Goal: Transaction & Acquisition: Download file/media

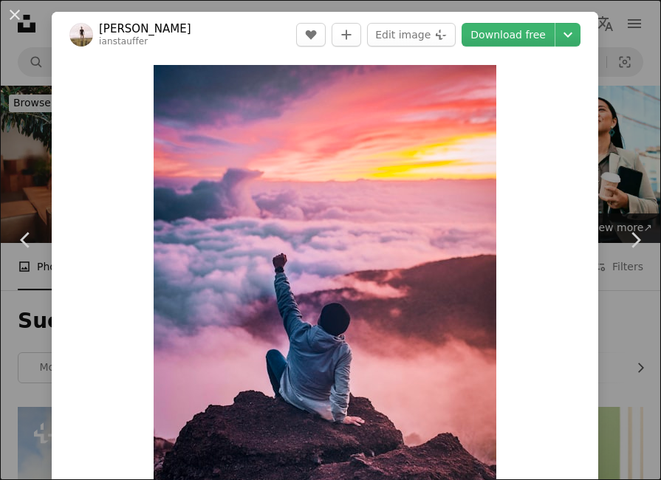
scroll to position [960, 0]
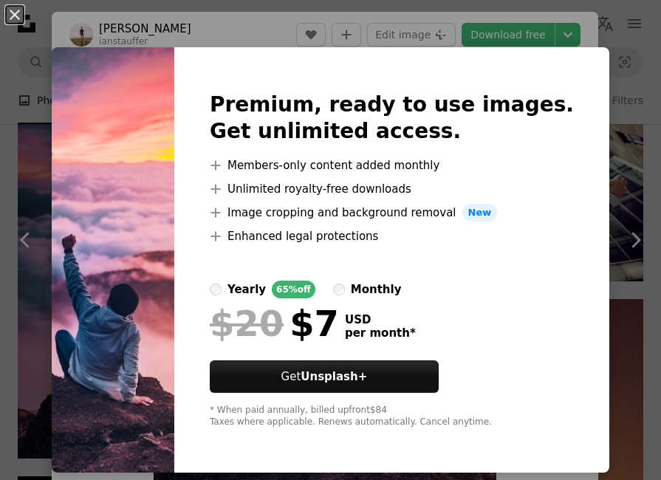
click at [145, 182] on img at bounding box center [113, 259] width 123 height 425
click at [116, 99] on img at bounding box center [113, 259] width 123 height 425
drag, startPoint x: 581, startPoint y: 66, endPoint x: 570, endPoint y: 65, distance: 11.1
click at [571, 65] on div "Premium, ready to use images. Get unlimited access. A plus sign Members-only co…" at bounding box center [391, 259] width 435 height 425
click at [243, 69] on div "Premium, ready to use images. Get unlimited access. A plus sign Members-only co…" at bounding box center [391, 259] width 435 height 425
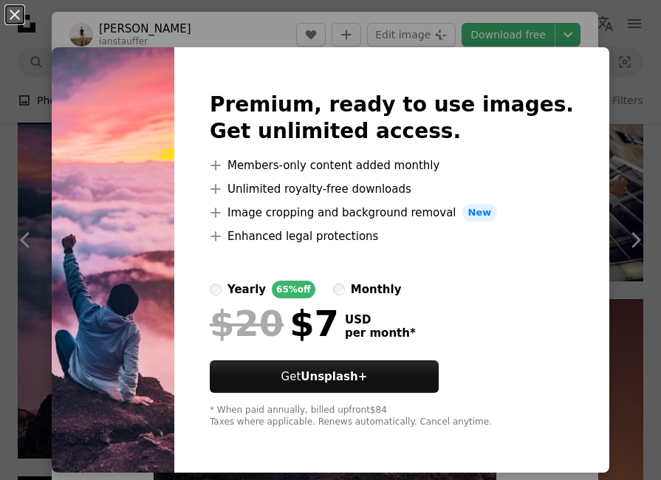
drag, startPoint x: 304, startPoint y: 475, endPoint x: 51, endPoint y: 343, distance: 285.6
click at [288, 473] on div "An X shape Premium, ready to use images. Get unlimited access. A plus sign Memb…" at bounding box center [330, 240] width 661 height 480
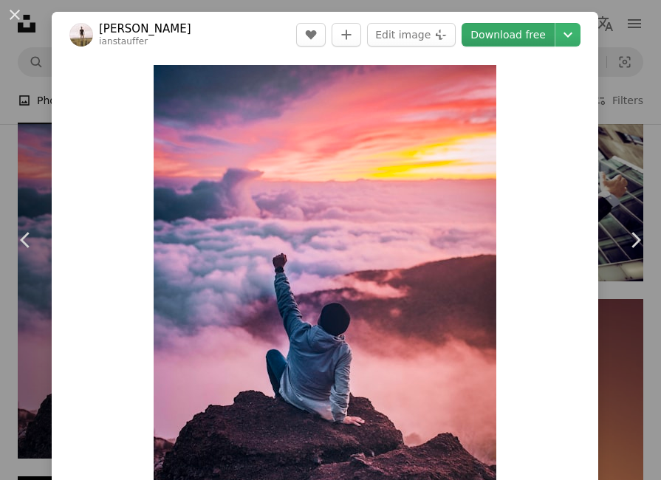
click at [520, 33] on link "Download free" at bounding box center [507, 35] width 93 height 24
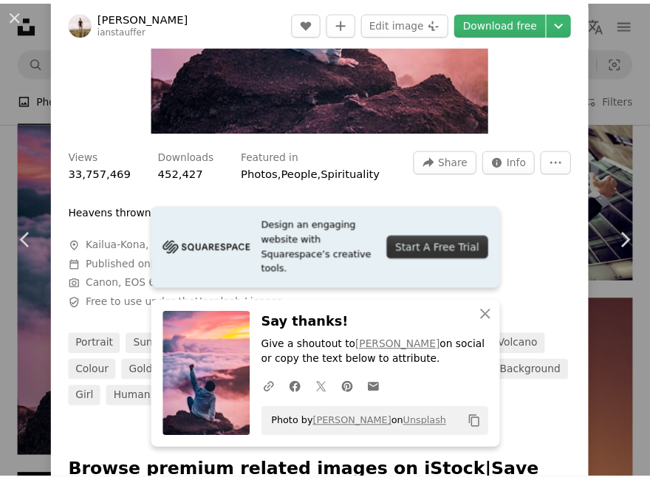
scroll to position [369, 0]
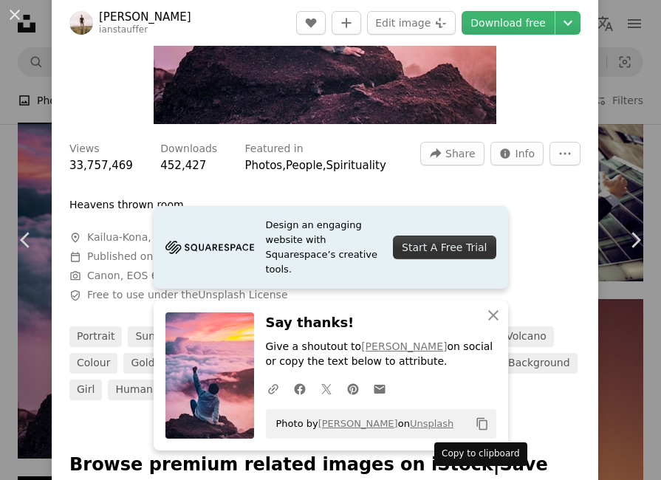
click at [479, 425] on icon "Copy content" at bounding box center [481, 423] width 13 height 13
drag, startPoint x: 16, startPoint y: 16, endPoint x: 62, endPoint y: 26, distance: 47.5
click at [16, 14] on button "An X shape" at bounding box center [15, 15] width 18 height 18
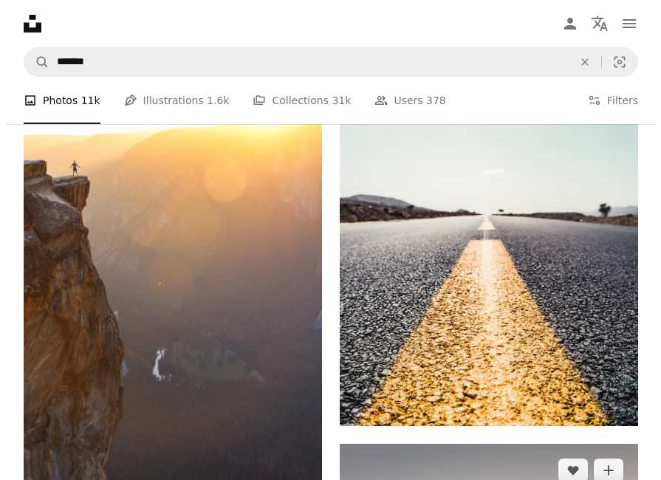
scroll to position [3121, 0]
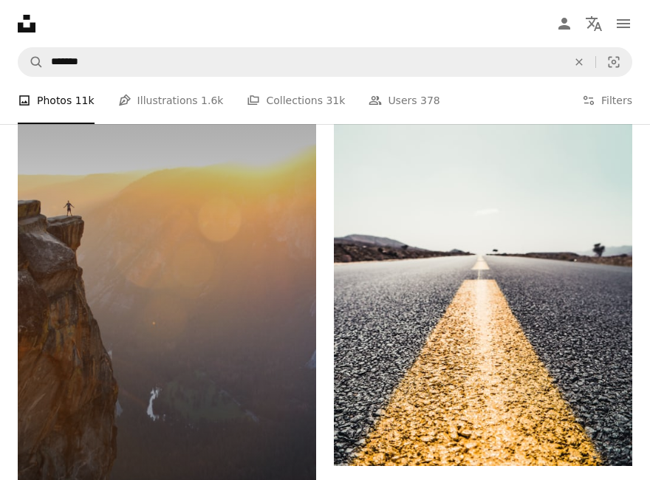
click at [173, 244] on img at bounding box center [167, 307] width 298 height 447
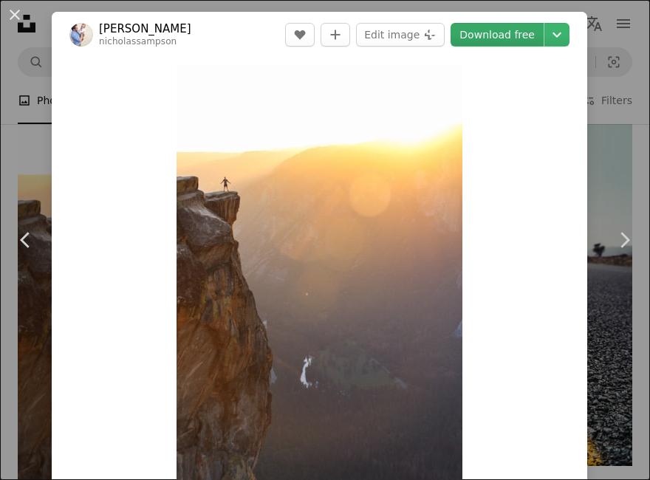
click at [495, 30] on link "Download free" at bounding box center [496, 35] width 93 height 24
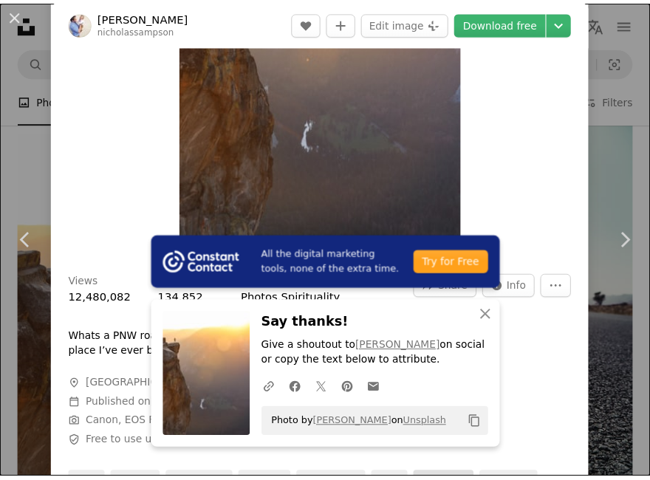
scroll to position [221, 0]
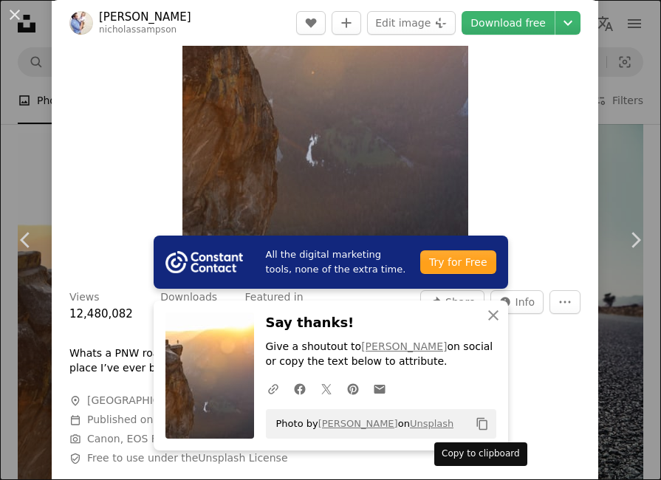
click at [475, 422] on icon "Copy content" at bounding box center [481, 423] width 13 height 13
click at [9, 14] on button "An X shape" at bounding box center [15, 15] width 18 height 18
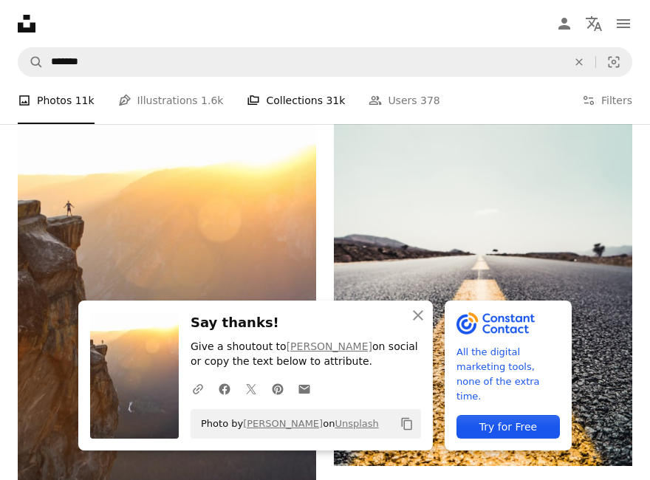
click at [326, 104] on span "31k" at bounding box center [335, 100] width 19 height 16
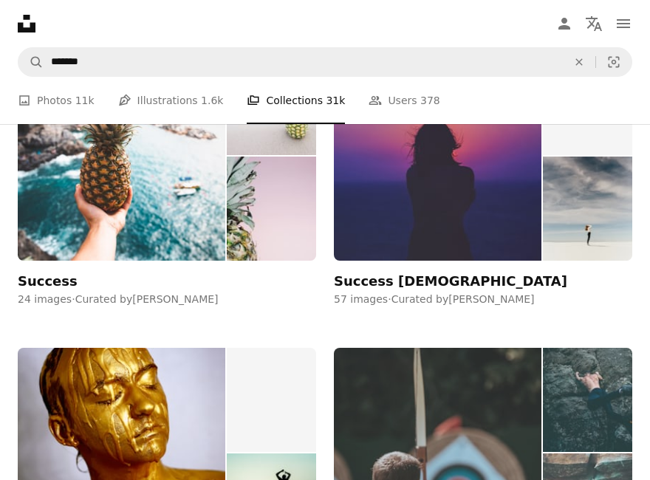
scroll to position [3839, 0]
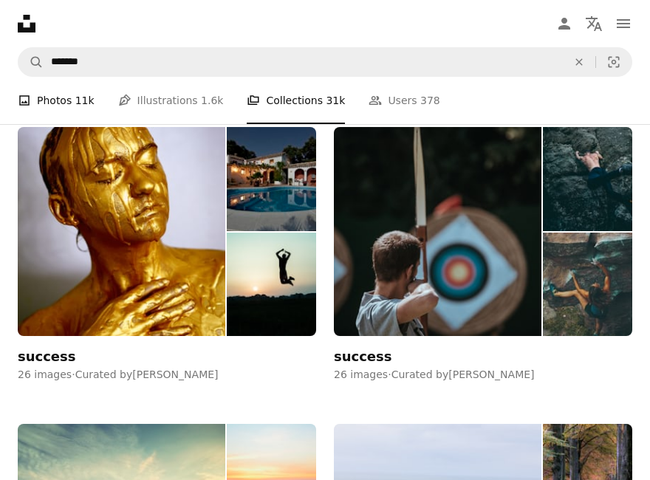
click at [70, 95] on link "A photo Photos 11k" at bounding box center [56, 100] width 77 height 47
click at [159, 99] on link "Pen Tool Illustrations 1.6k" at bounding box center [171, 100] width 106 height 47
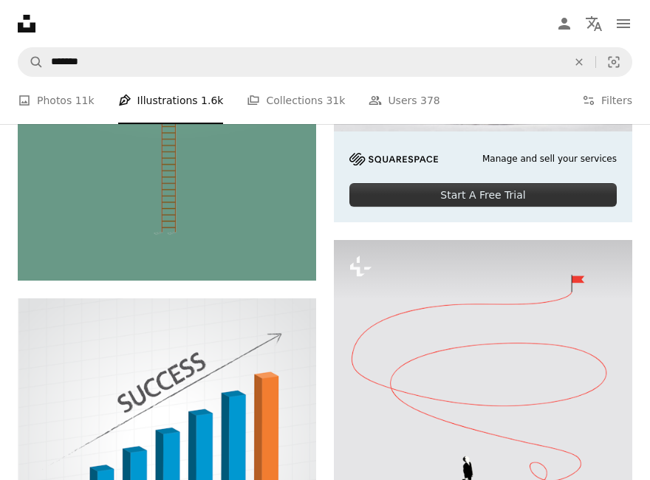
scroll to position [564, 0]
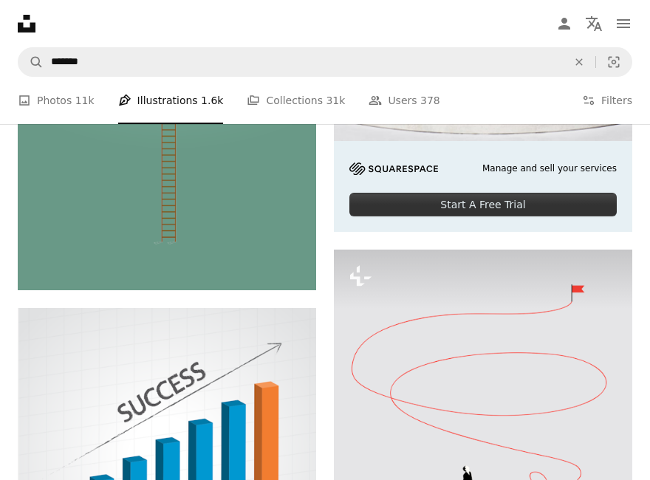
click at [31, 30] on icon at bounding box center [27, 24] width 18 height 18
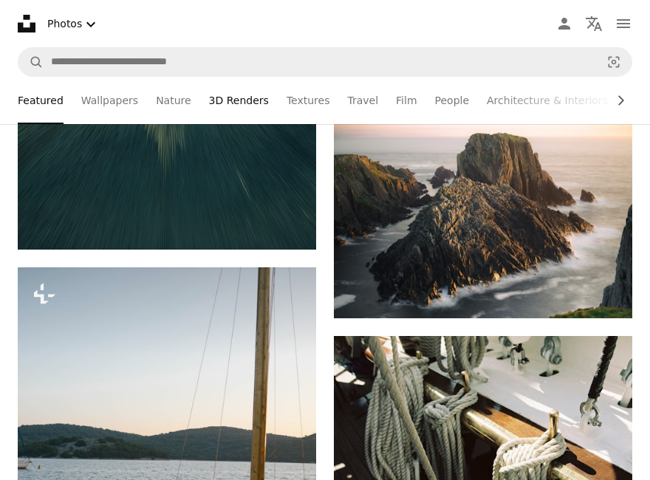
scroll to position [4947, 0]
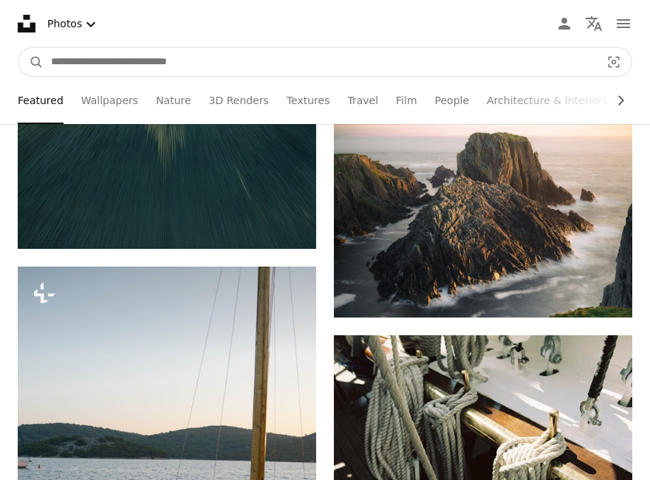
click at [213, 60] on input "Find visuals sitewide" at bounding box center [320, 62] width 552 height 28
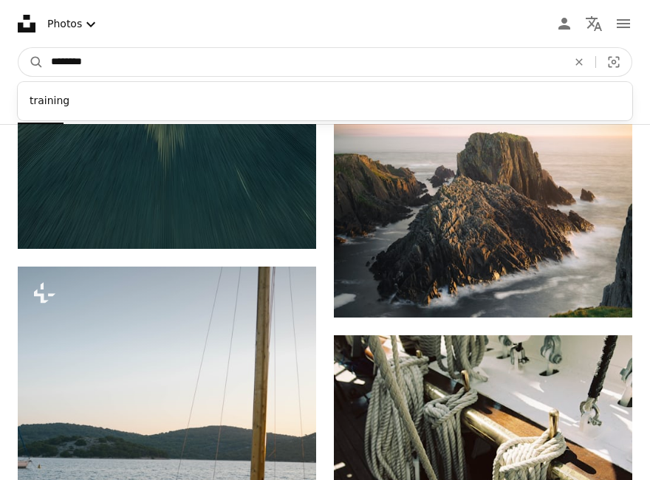
type input "********"
click at [18, 48] on button "A magnifying glass" at bounding box center [30, 62] width 25 height 28
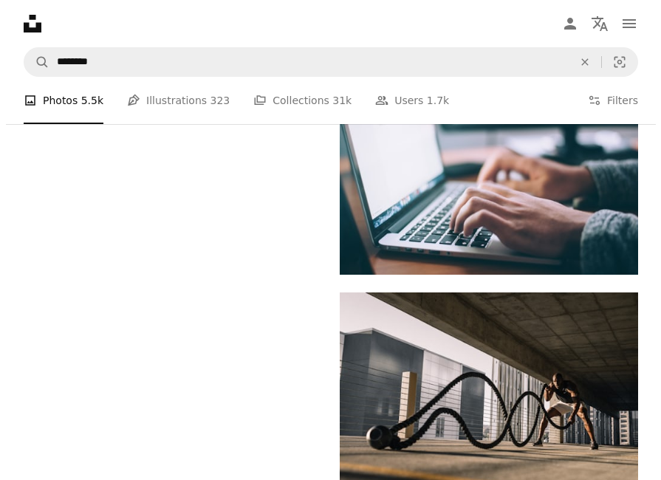
scroll to position [2436, 0]
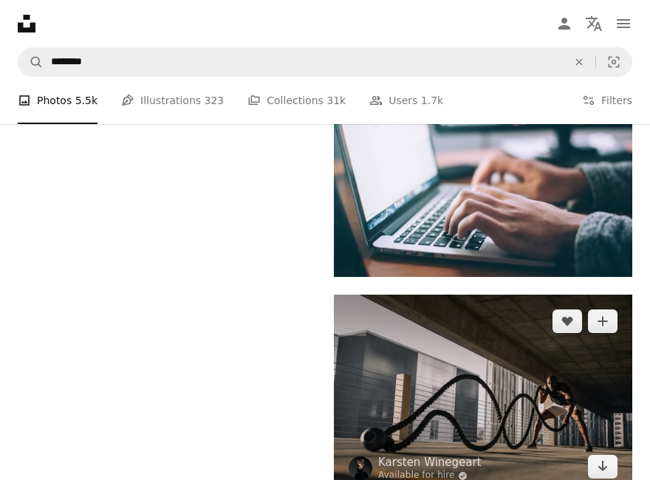
click at [466, 413] on img at bounding box center [483, 394] width 298 height 199
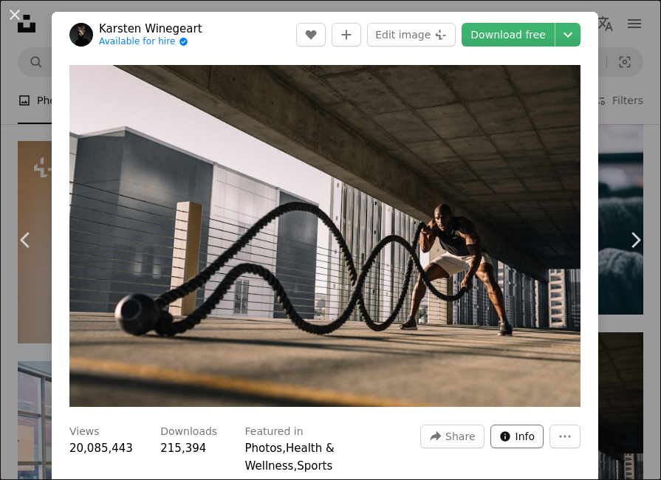
click at [520, 425] on span "Info" at bounding box center [525, 436] width 20 height 22
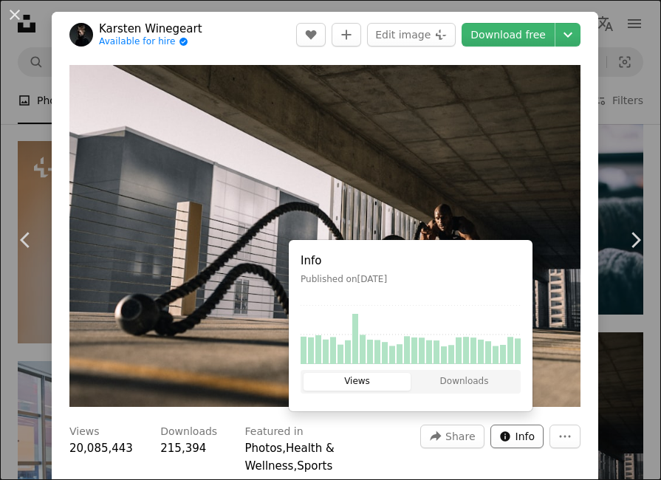
click at [516, 425] on span "Info" at bounding box center [525, 436] width 20 height 22
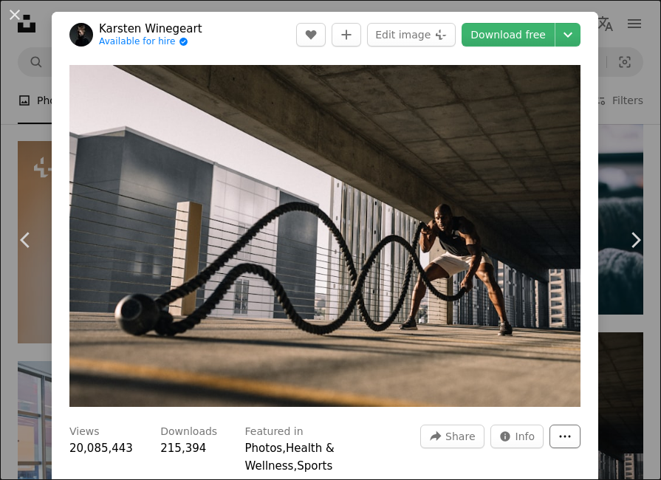
click at [555, 416] on dialog "An X shape Chevron left Chevron right [PERSON_NAME] Available for hire A checkm…" at bounding box center [330, 240] width 661 height 480
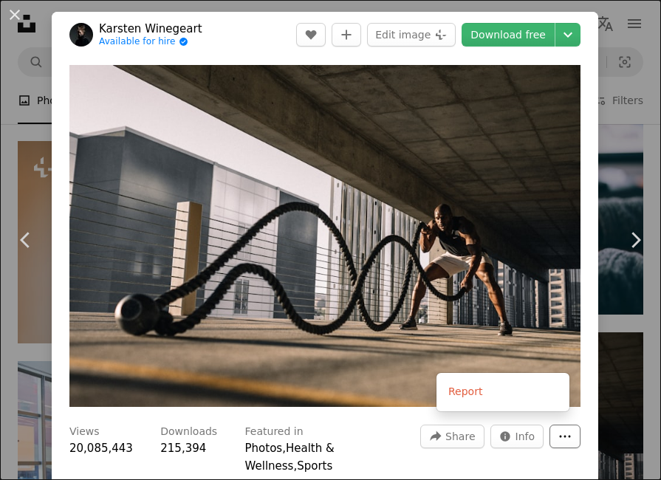
click at [552, 425] on button "More Actions" at bounding box center [564, 437] width 31 height 24
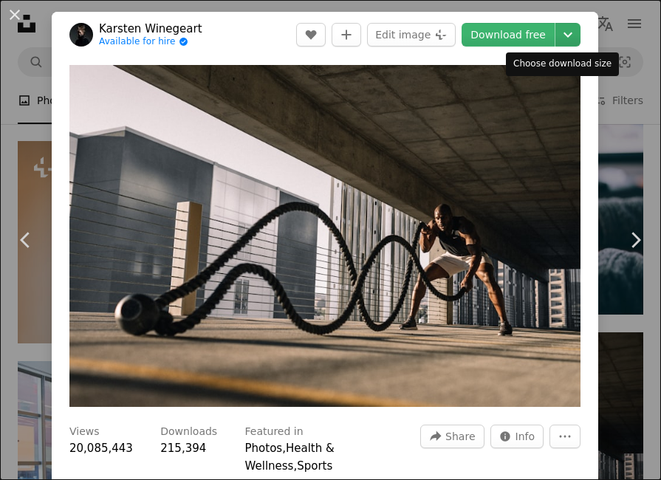
click at [563, 35] on icon "Choose download size" at bounding box center [567, 34] width 9 height 5
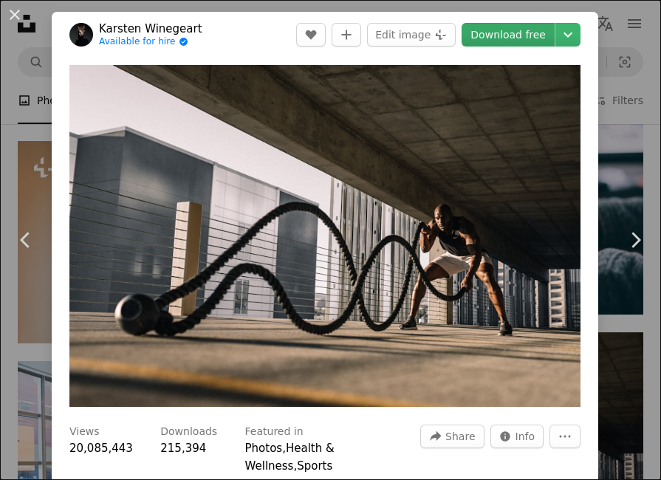
click at [525, 33] on dialog "An X shape Chevron left Chevron right [PERSON_NAME] Available for hire A checkm…" at bounding box center [330, 240] width 661 height 480
click at [495, 41] on link "Download free" at bounding box center [507, 35] width 93 height 24
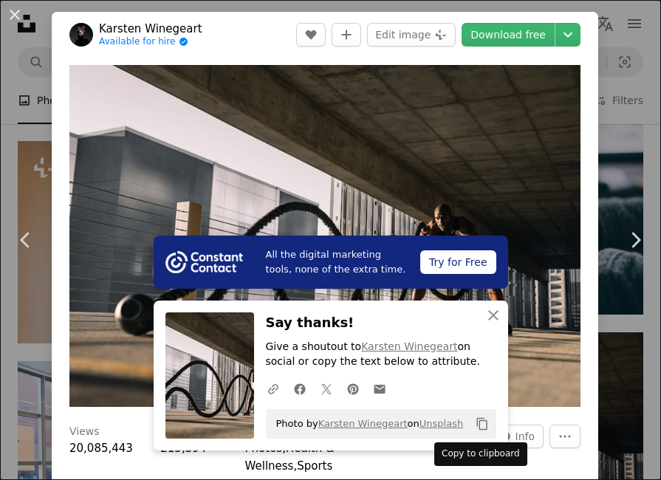
click at [476, 427] on icon "Copy to clipboard" at bounding box center [481, 424] width 10 height 13
